Goal: Use online tool/utility: Utilize a website feature to perform a specific function

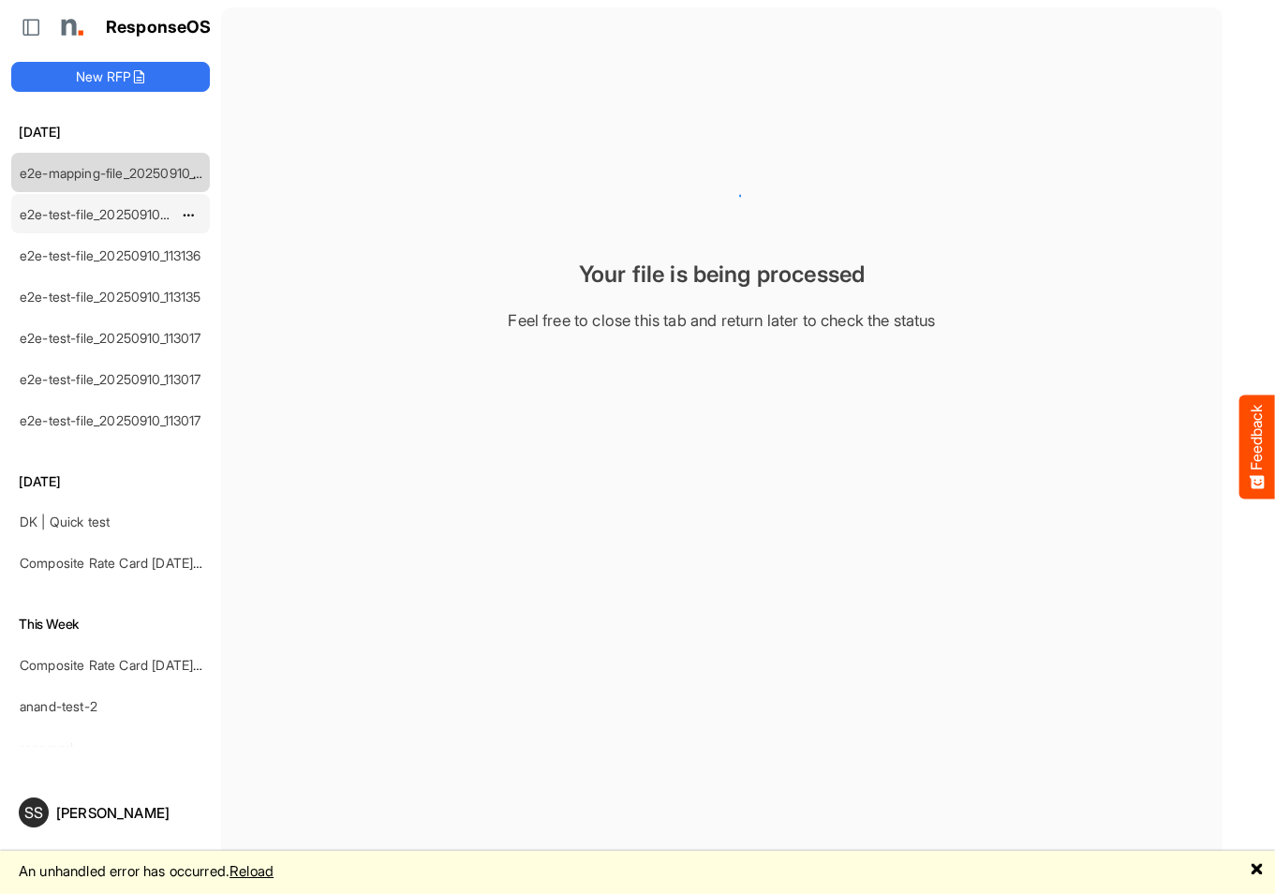
click at [116, 197] on div "e2e-test-file_20250910_113137" at bounding box center [95, 213] width 167 height 37
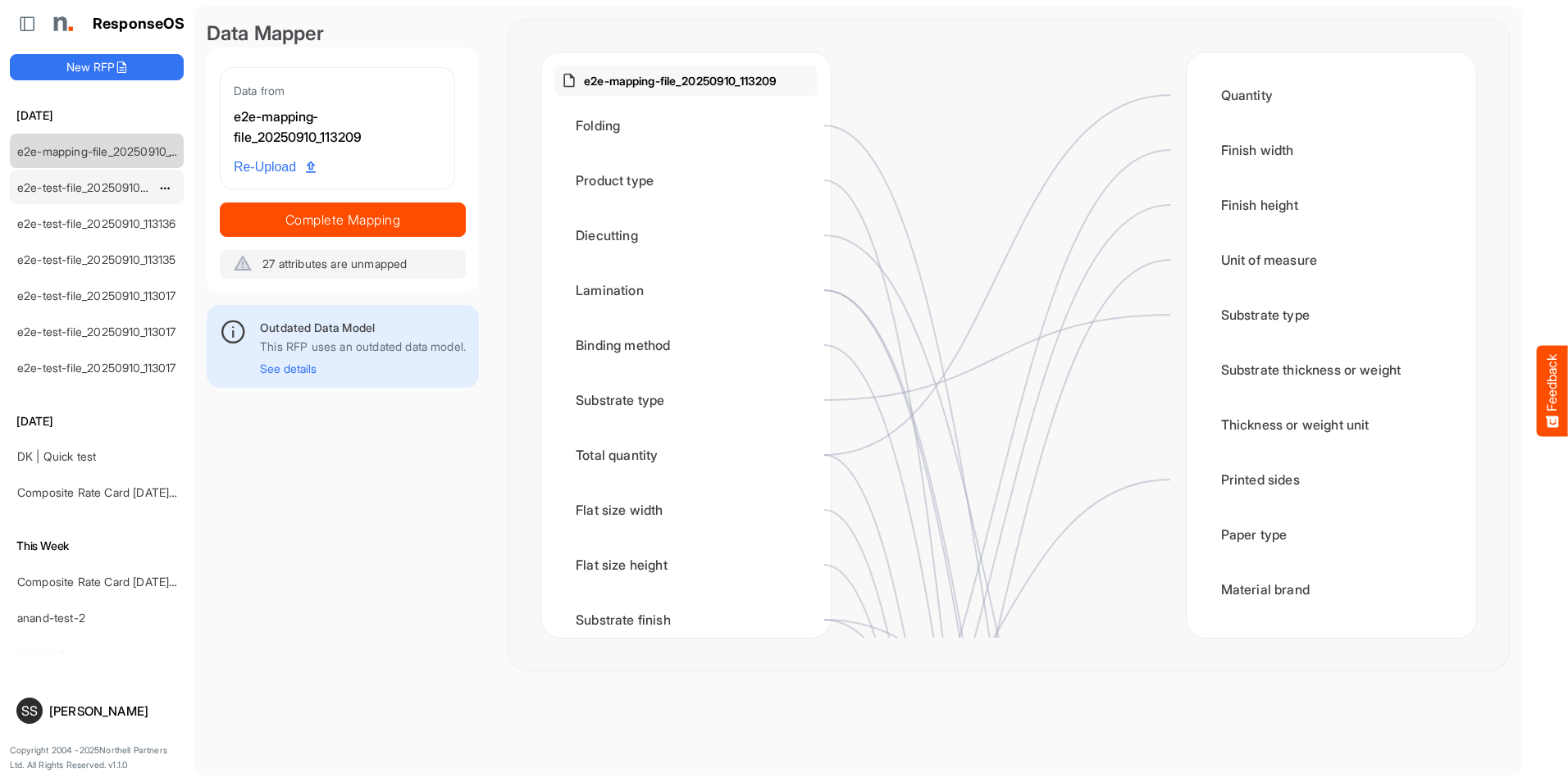
click at [88, 196] on div "e2e-test-file_20250910_113137" at bounding box center [83, 186] width 146 height 32
click at [69, 221] on link "e2e-test-file_20250910_113136" at bounding box center [97, 223] width 159 height 14
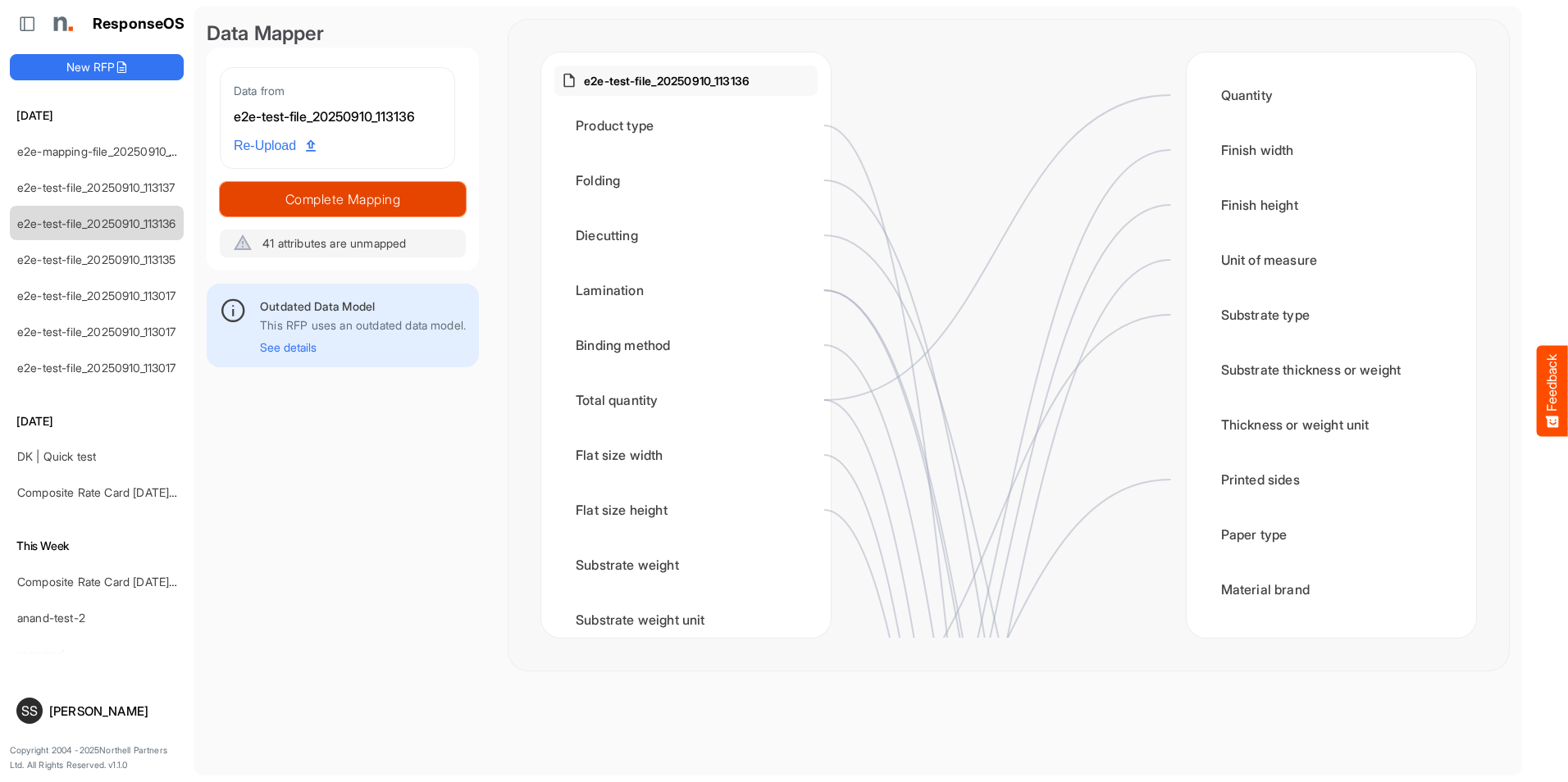
click at [426, 190] on span "Complete Mapping" at bounding box center [342, 199] width 244 height 23
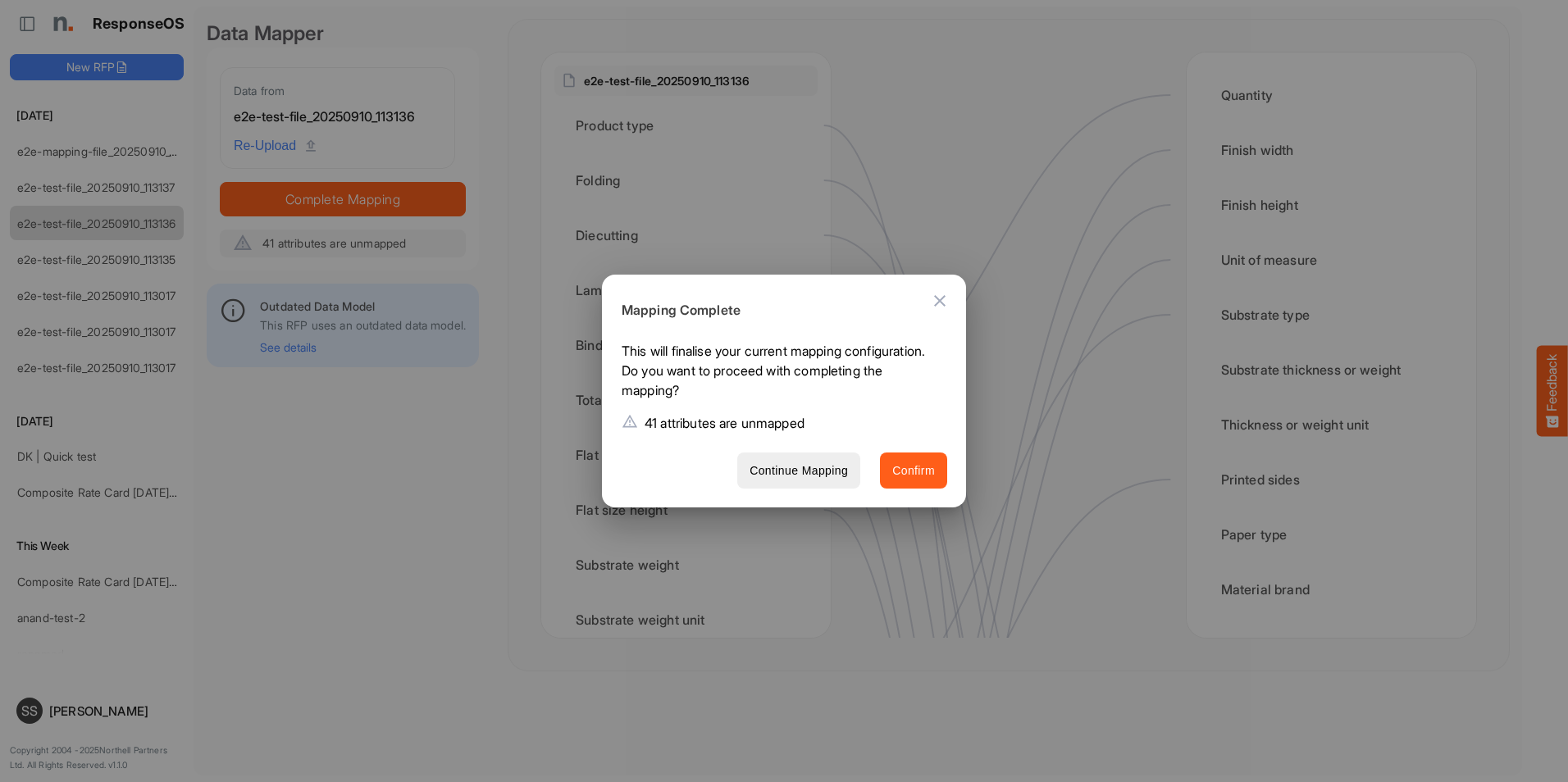
click at [904, 465] on span "Confirm" at bounding box center [914, 471] width 43 height 20
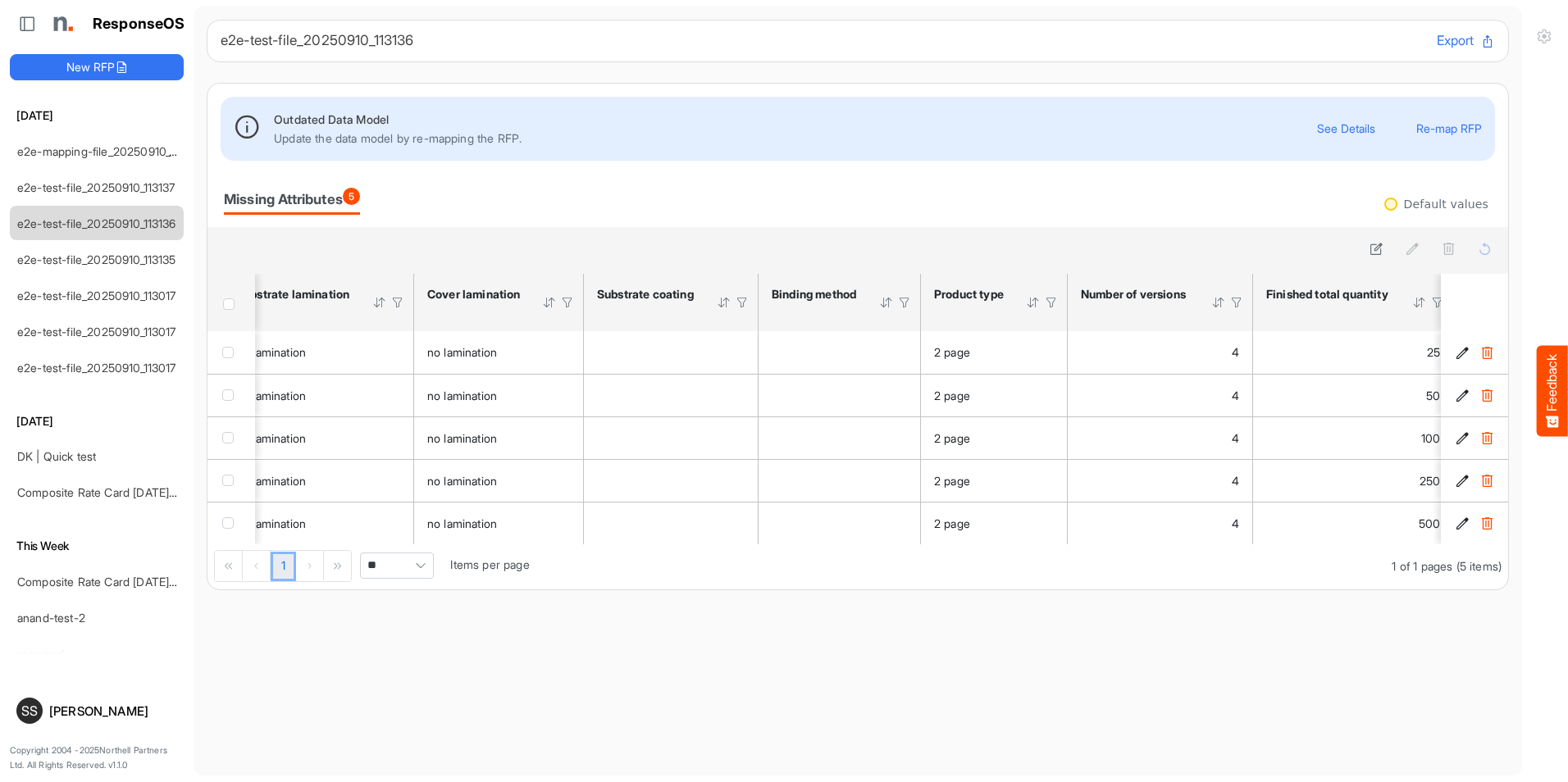
scroll to position [0, 2151]
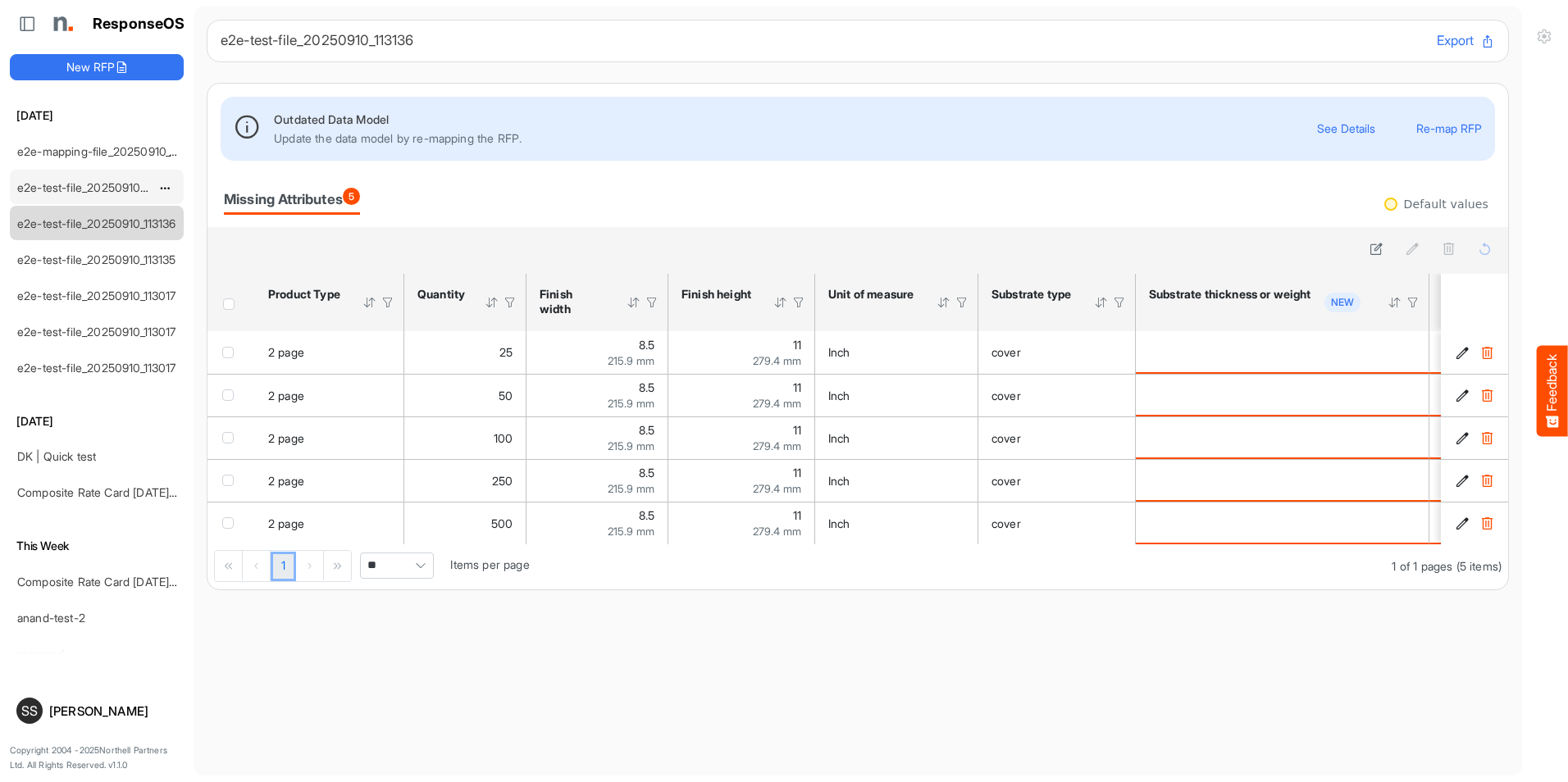
click at [105, 182] on link "e2e-test-file_20250910_113137" at bounding box center [96, 187] width 158 height 14
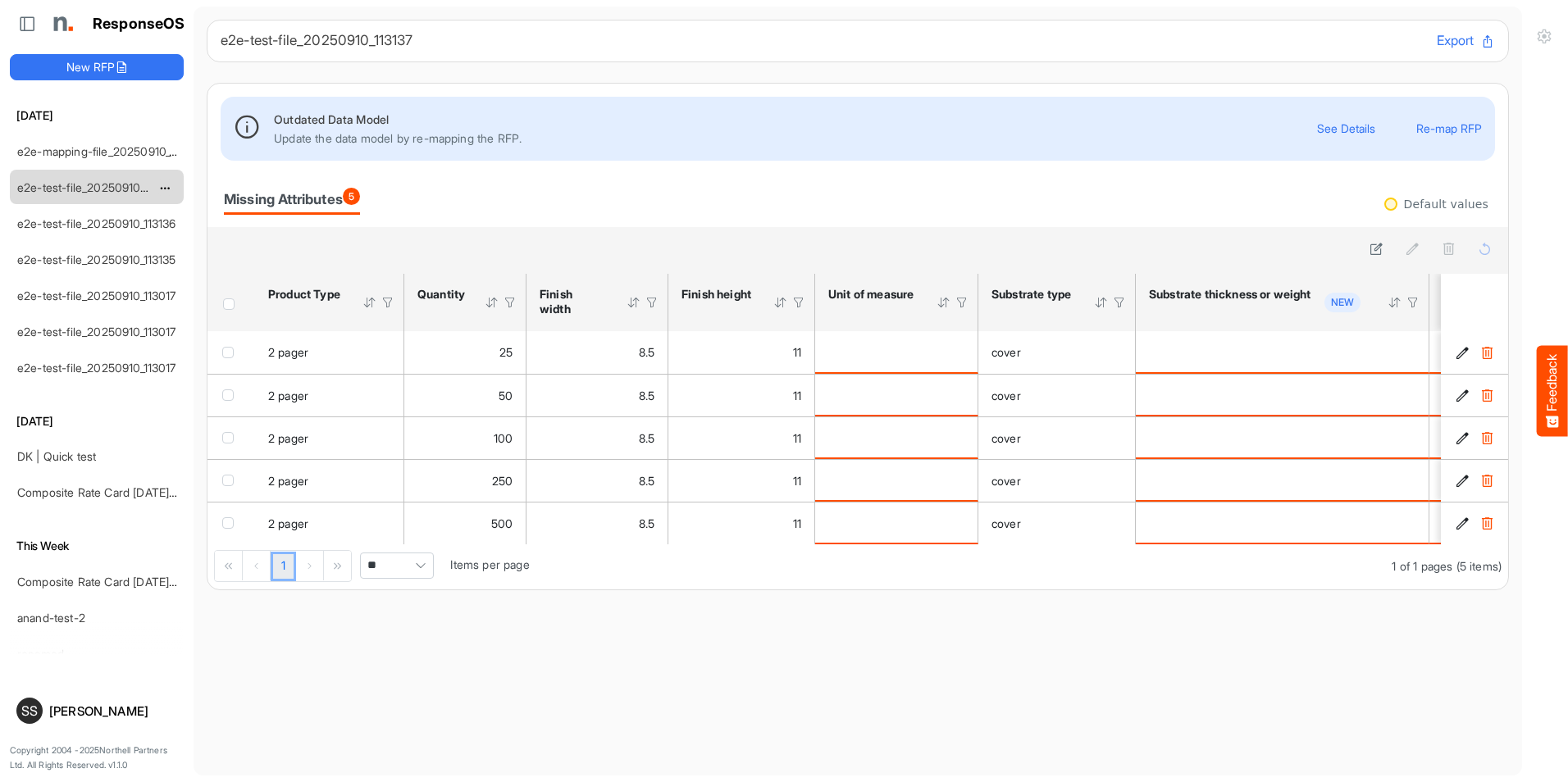
click at [1115, 130] on button "Re-map RFP" at bounding box center [1448, 129] width 66 height 12
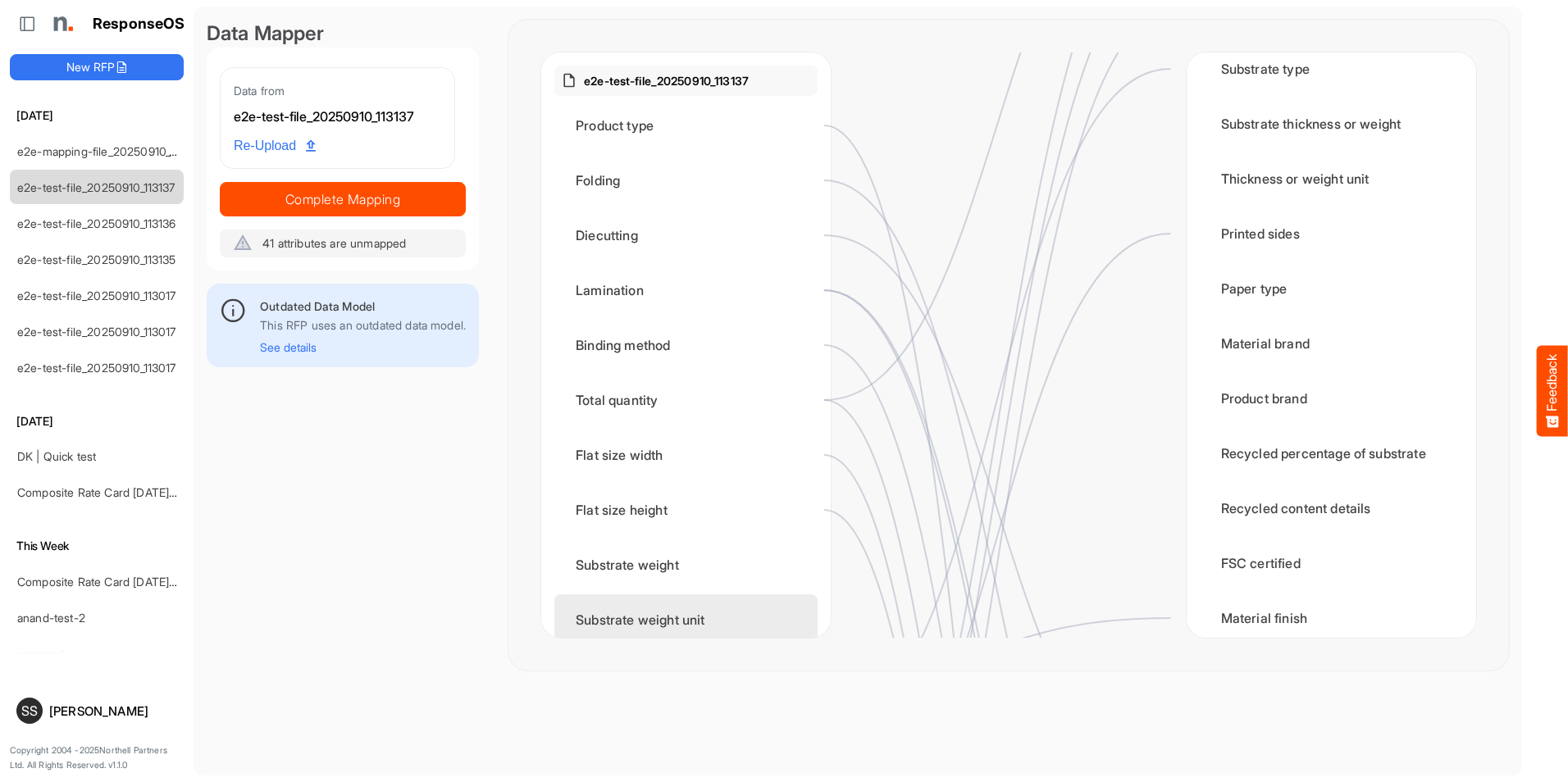
click at [696, 606] on div "Substrate weight unit" at bounding box center [685, 619] width 263 height 51
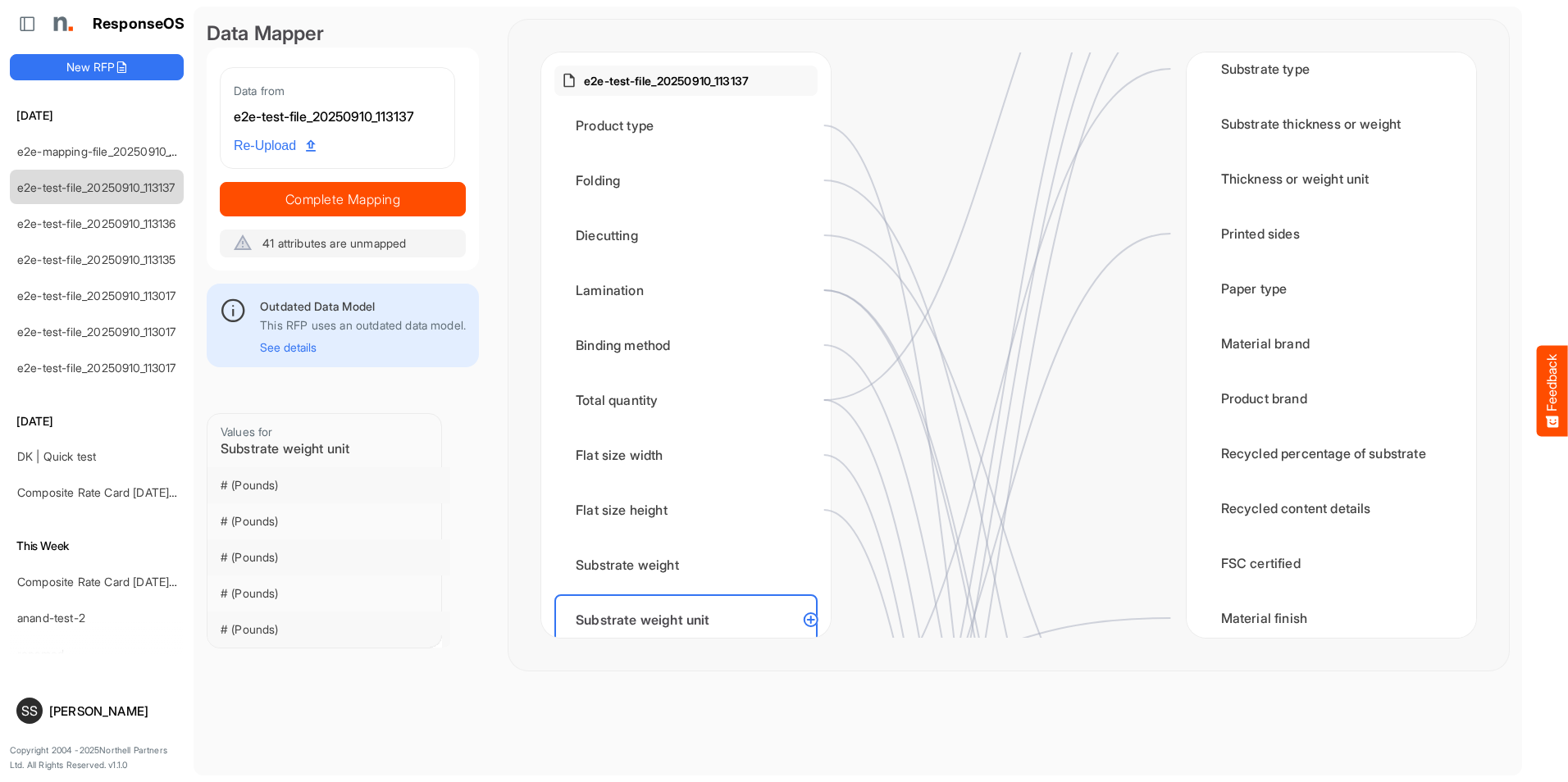
click at [821, 619] on circle at bounding box center [811, 619] width 19 height 19
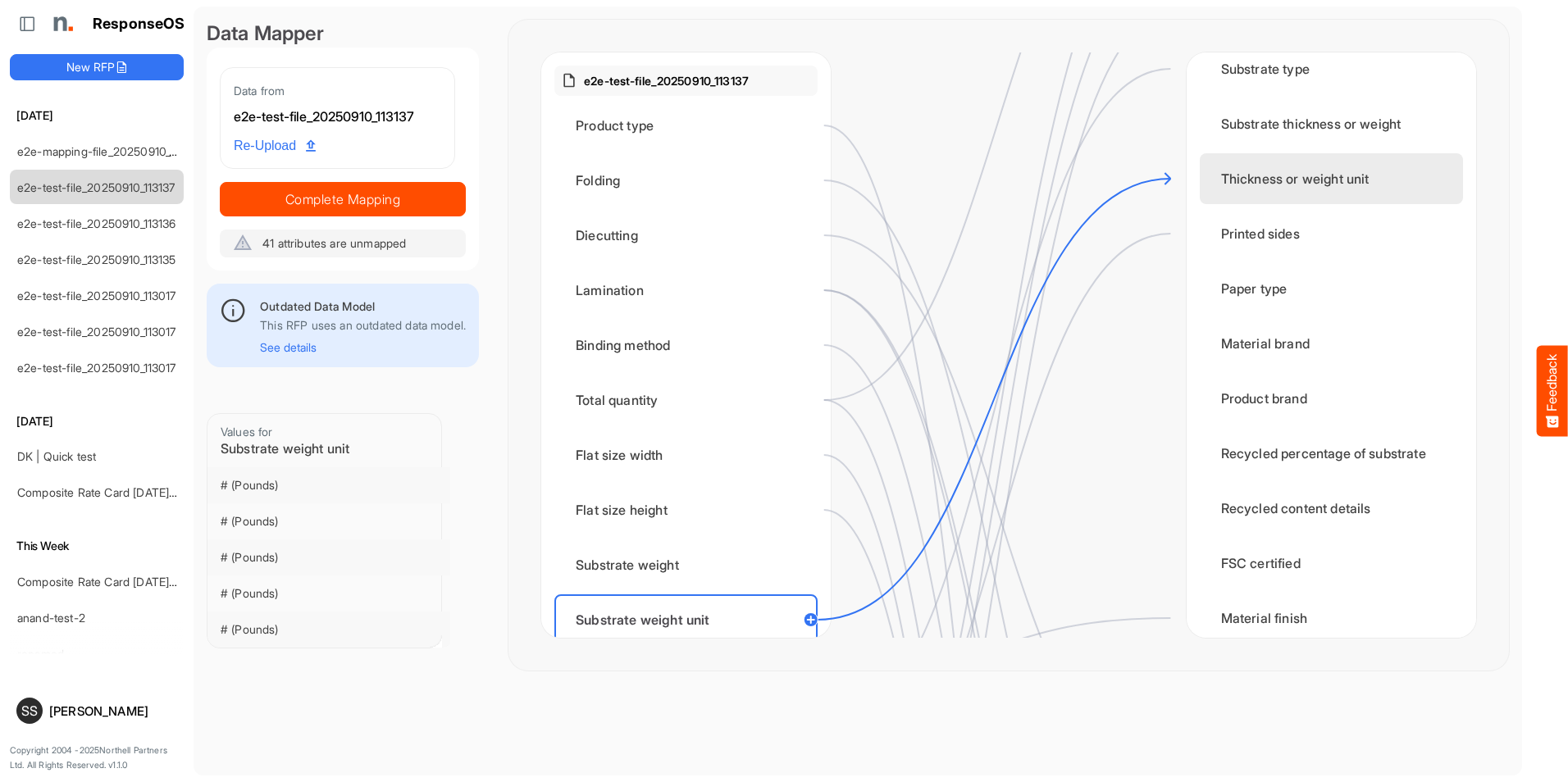
click at [1115, 184] on div "Thickness or weight unit" at bounding box center [1331, 178] width 263 height 51
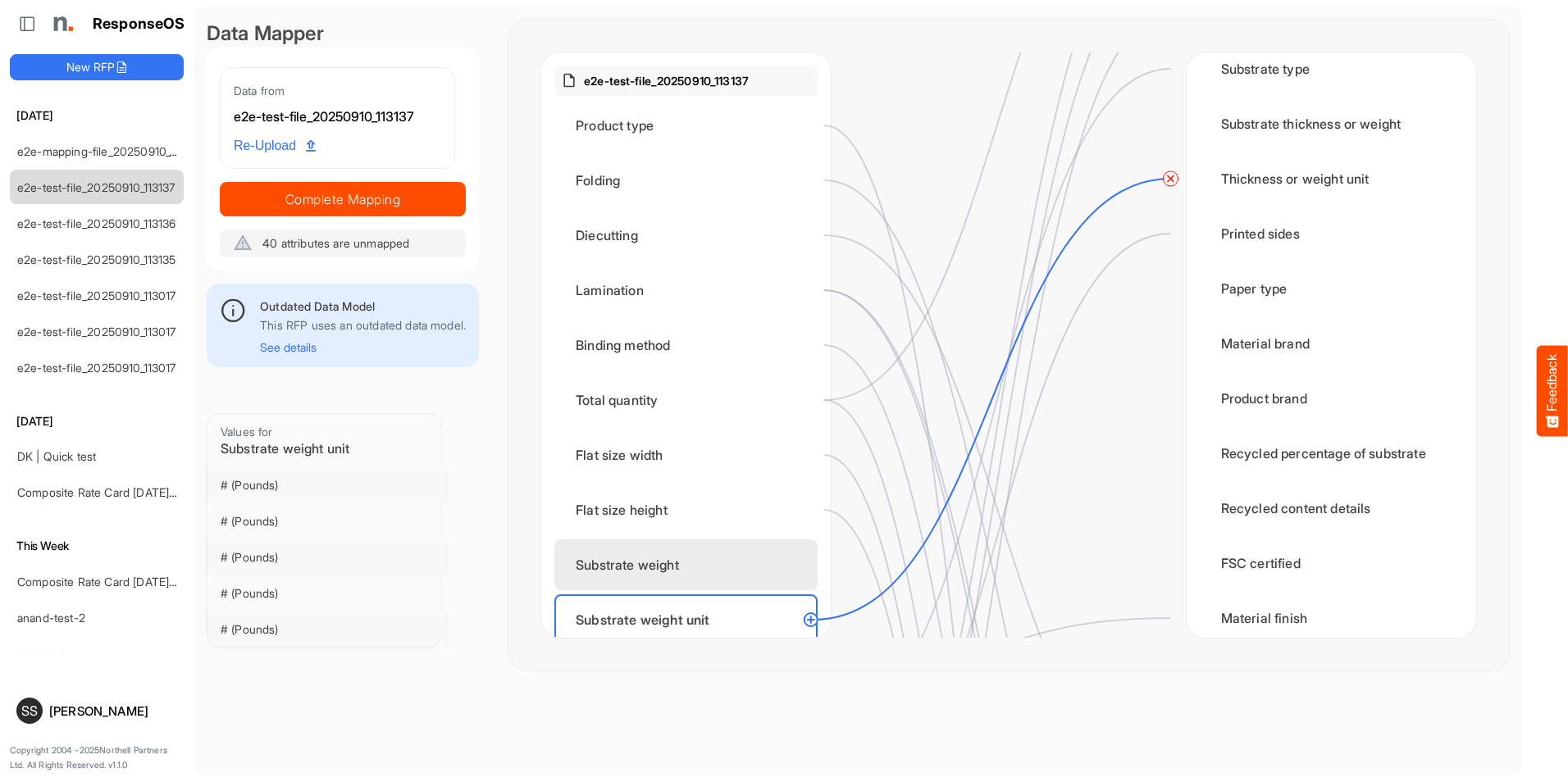
click at [743, 569] on div "Substrate weight" at bounding box center [685, 565] width 263 height 51
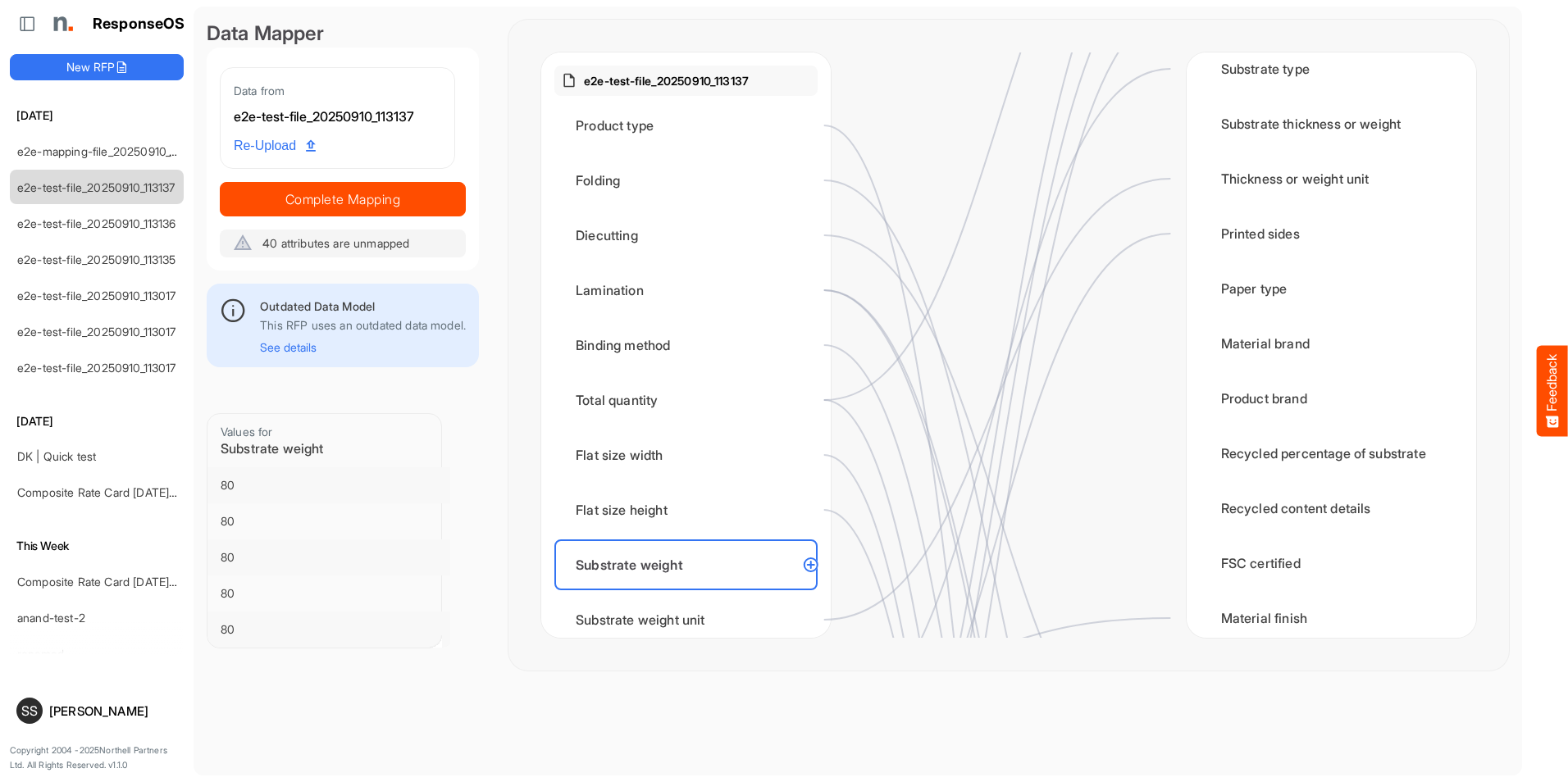
click at [821, 563] on circle at bounding box center [811, 564] width 19 height 19
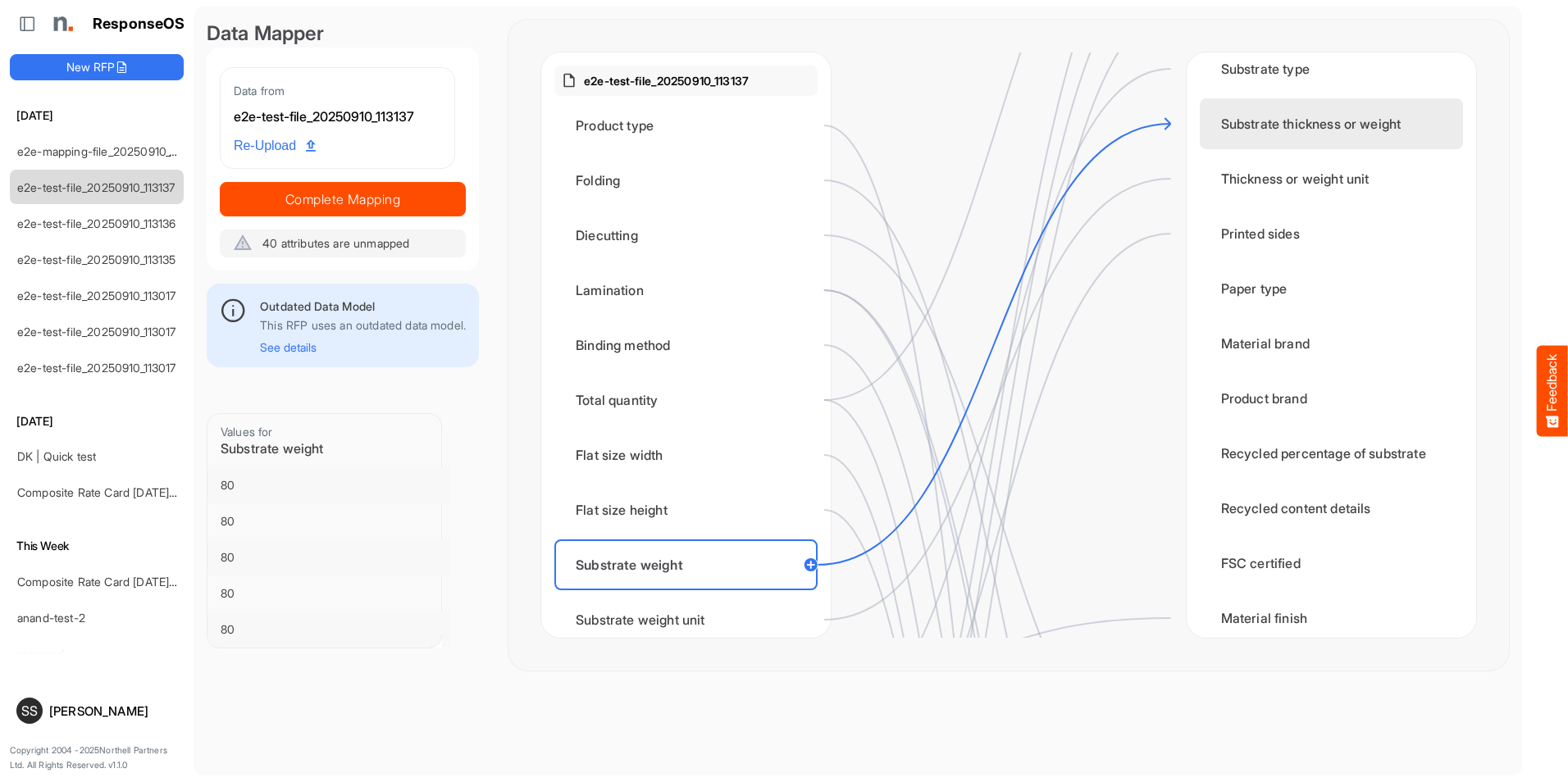
click at [1115, 124] on div "Substrate thickness or weight" at bounding box center [1331, 123] width 263 height 51
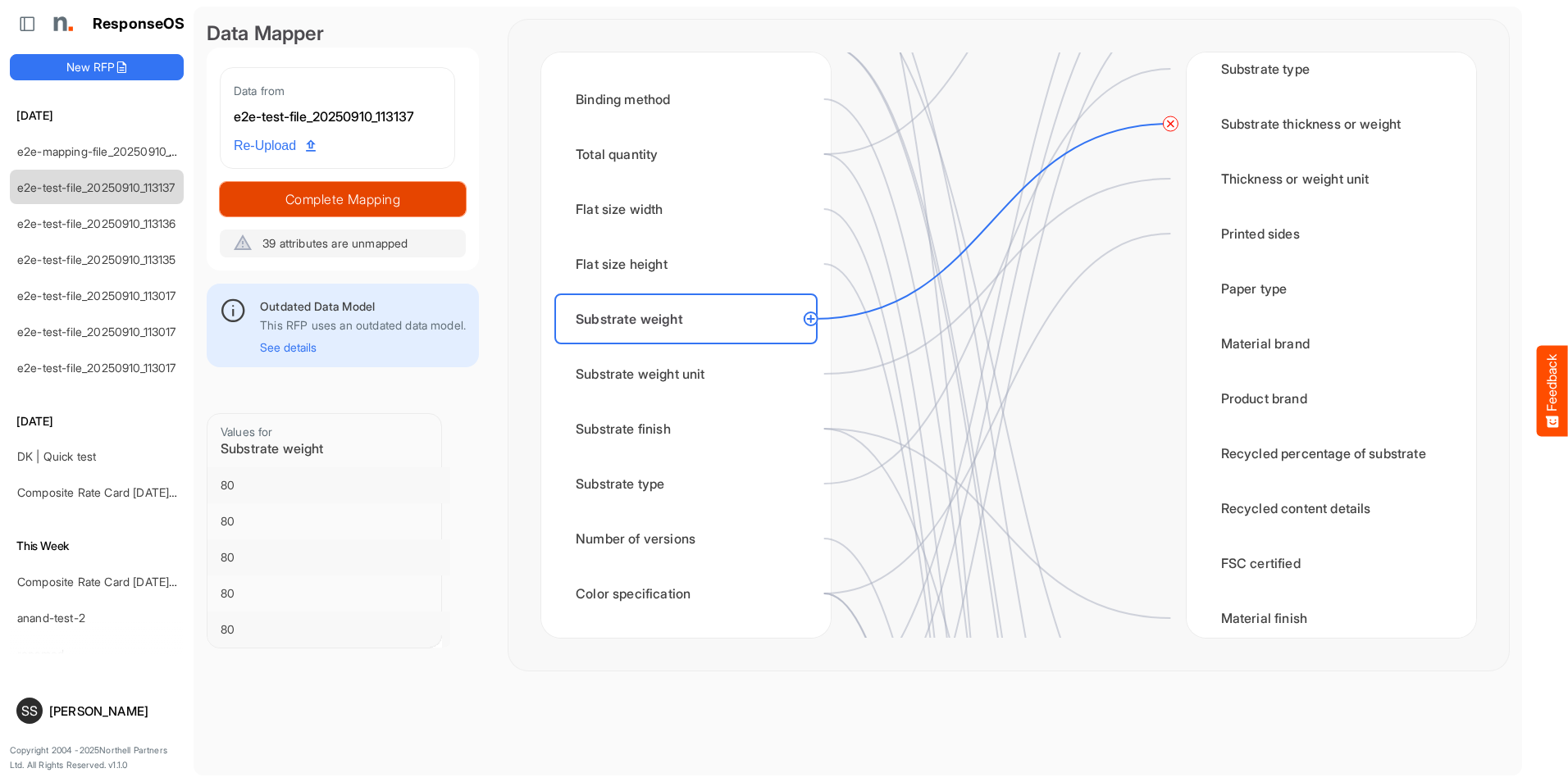
click at [379, 193] on span "Complete Mapping" at bounding box center [342, 199] width 244 height 23
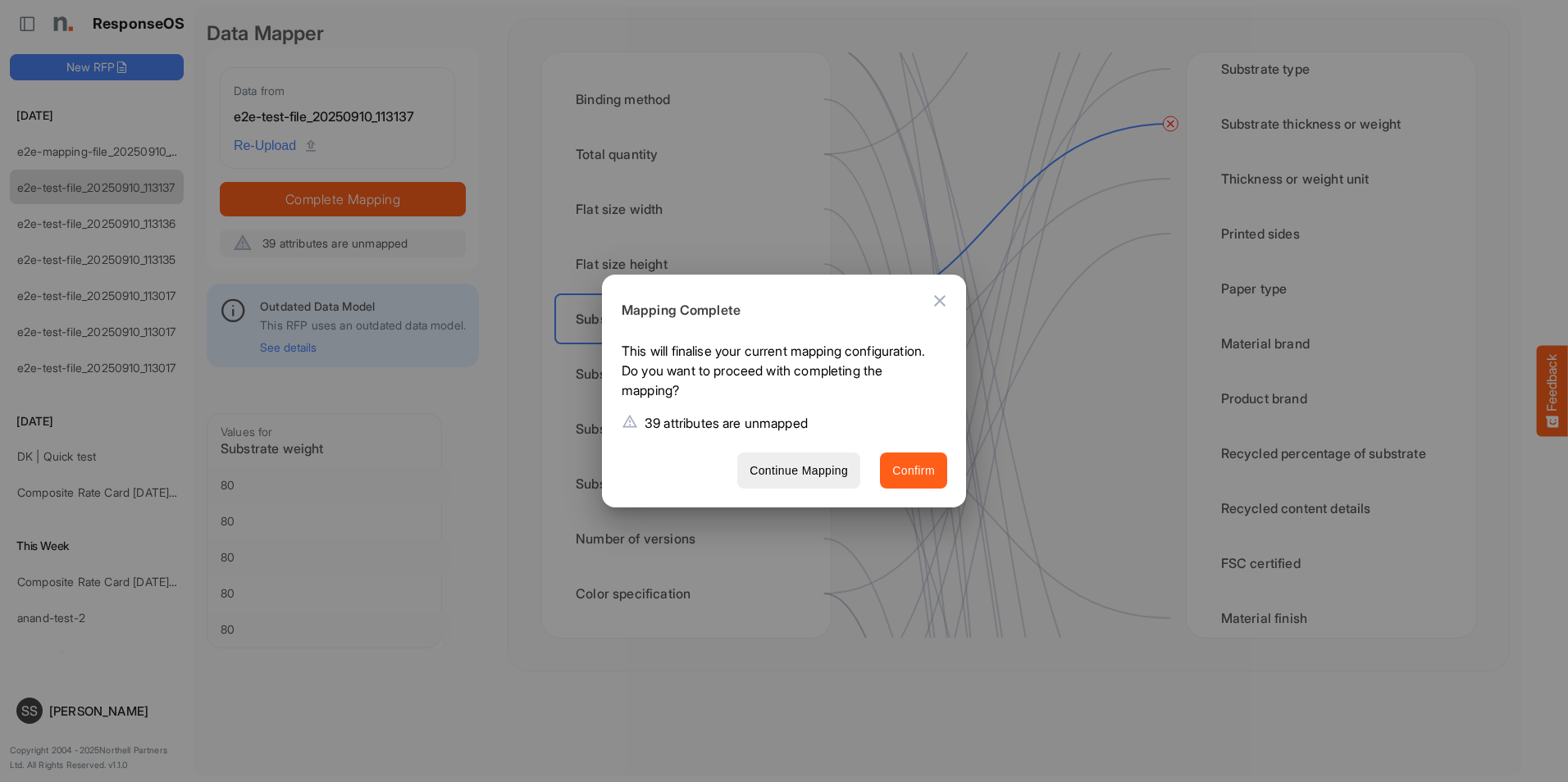
click at [929, 479] on span "Confirm" at bounding box center [914, 471] width 43 height 20
